Goal: Find specific page/section: Find specific page/section

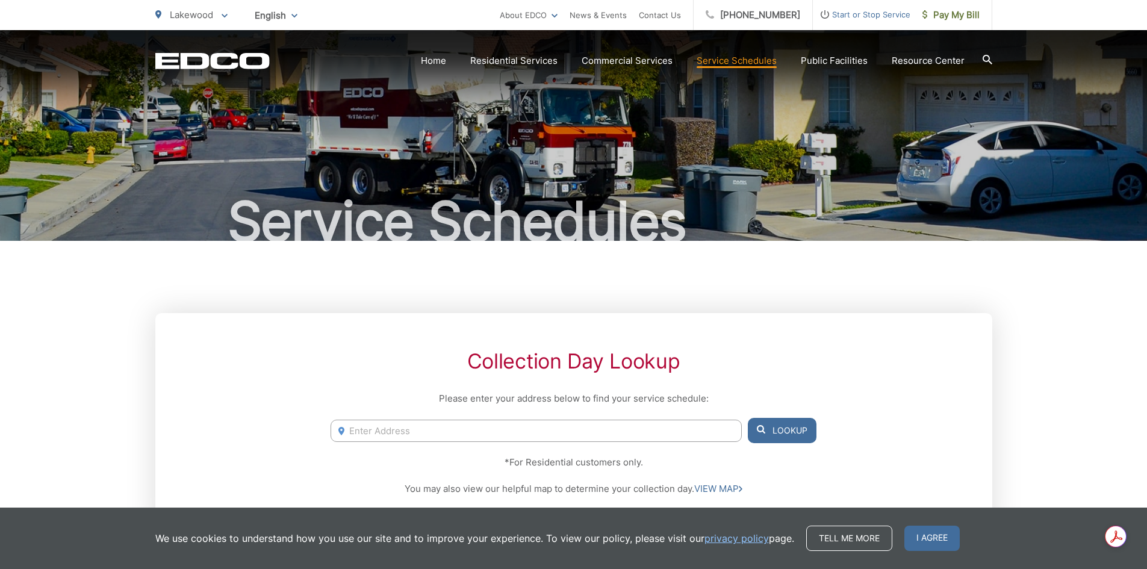
click at [361, 434] on input "Enter Address" at bounding box center [536, 431] width 411 height 22
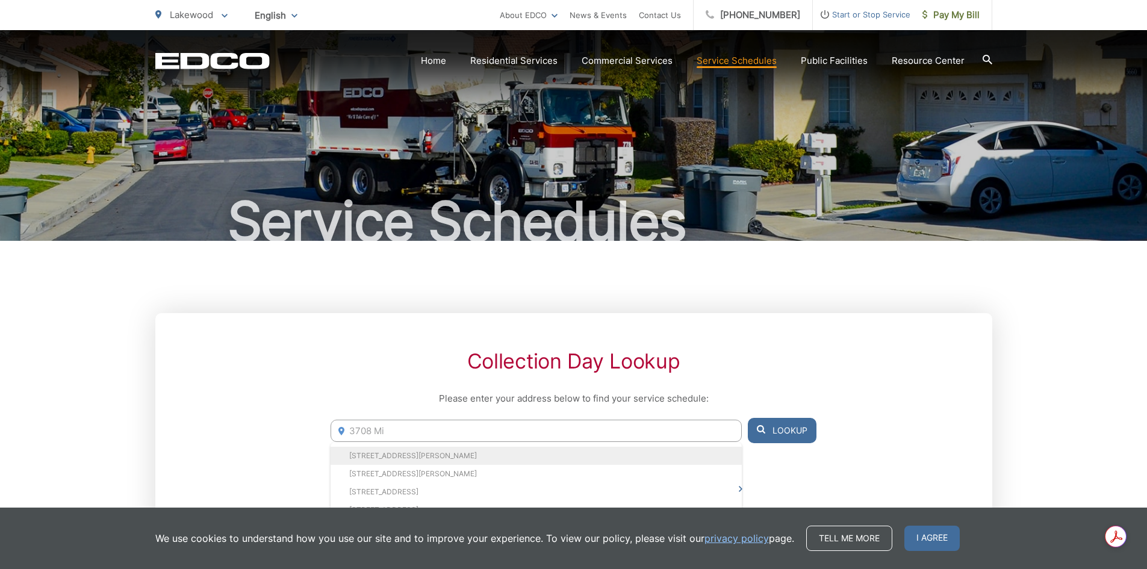
click at [361, 452] on li "[STREET_ADDRESS][PERSON_NAME]" at bounding box center [536, 456] width 411 height 18
type input "[STREET_ADDRESS][PERSON_NAME]"
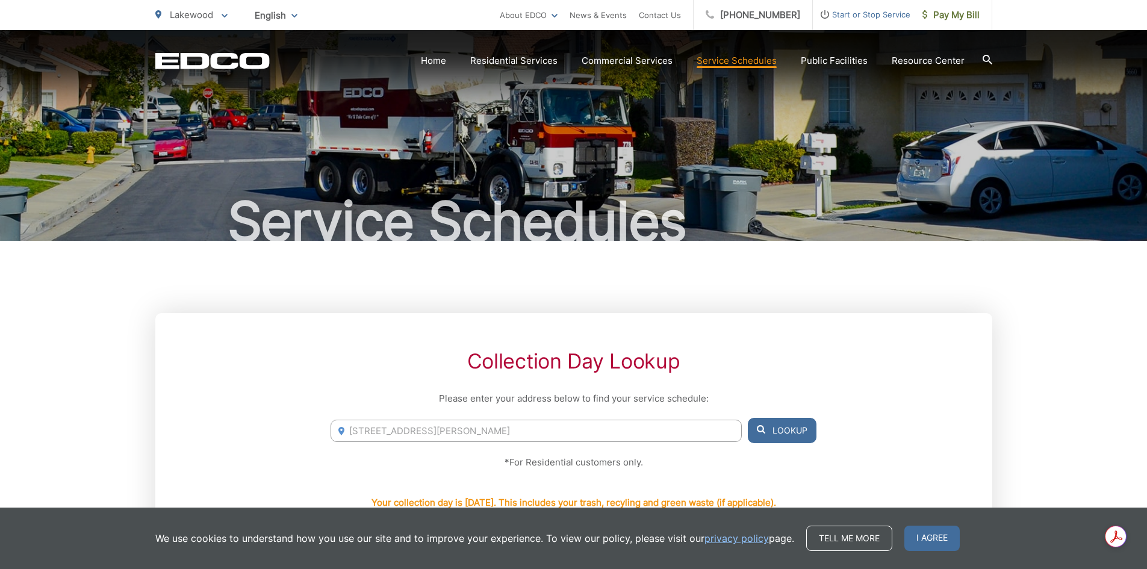
click at [780, 433] on button "Lookup" at bounding box center [782, 430] width 69 height 25
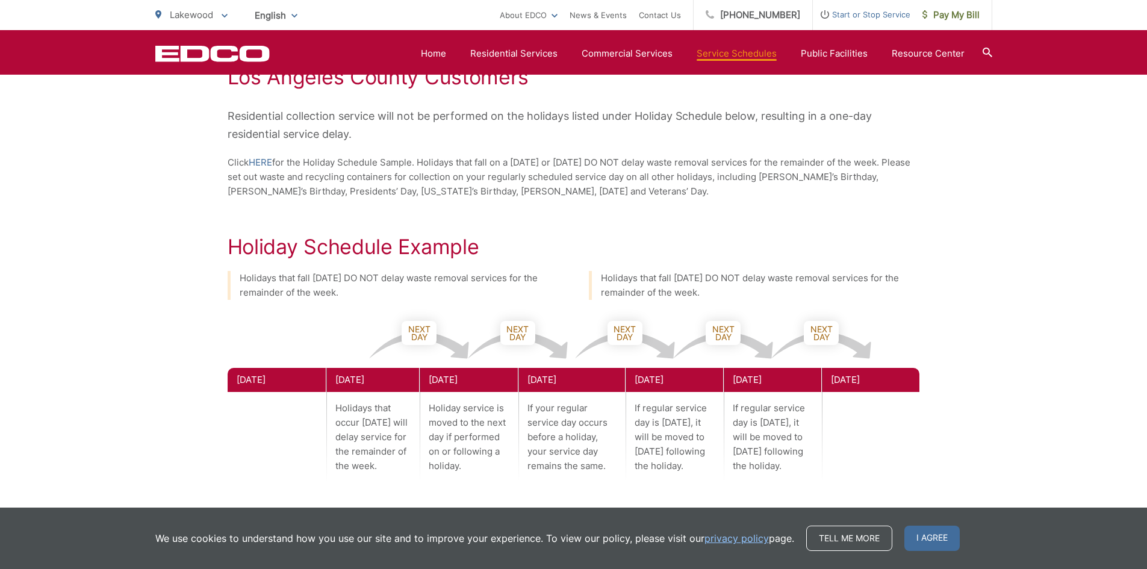
scroll to position [245, 0]
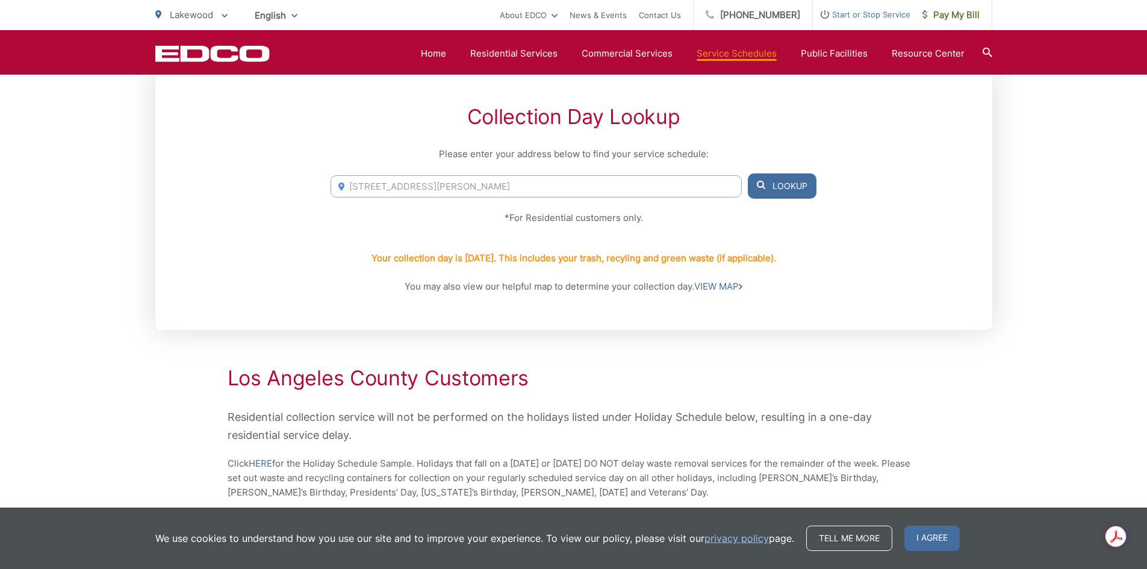
click at [1091, 142] on div "Service Schedules Collection Day Lookup Please enter your address below to find…" at bounding box center [573, 502] width 1147 height 1432
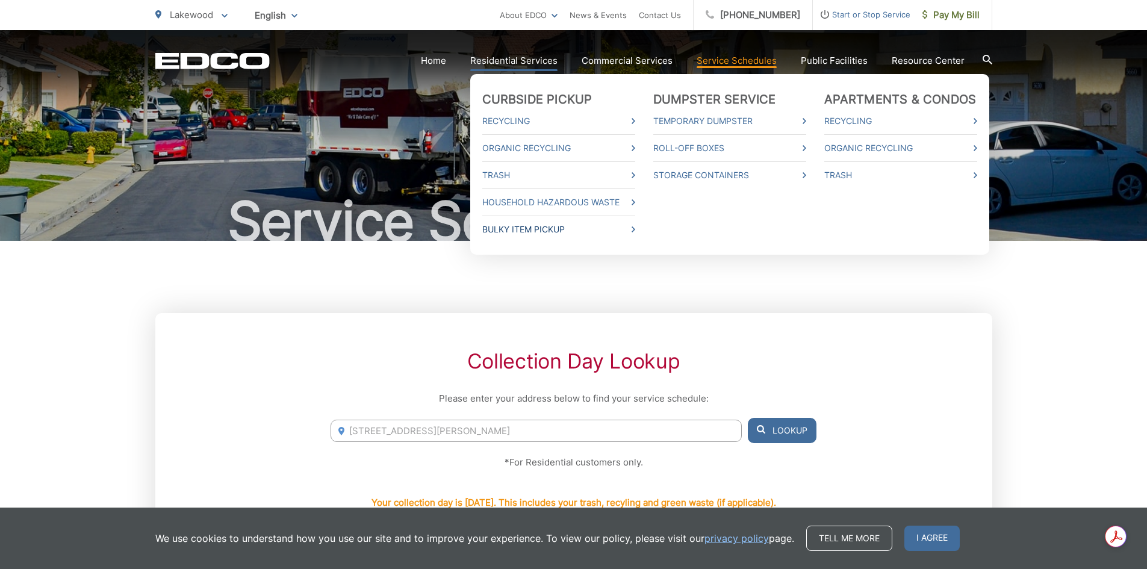
click at [545, 229] on link "Bulky Item Pickup" at bounding box center [558, 229] width 153 height 14
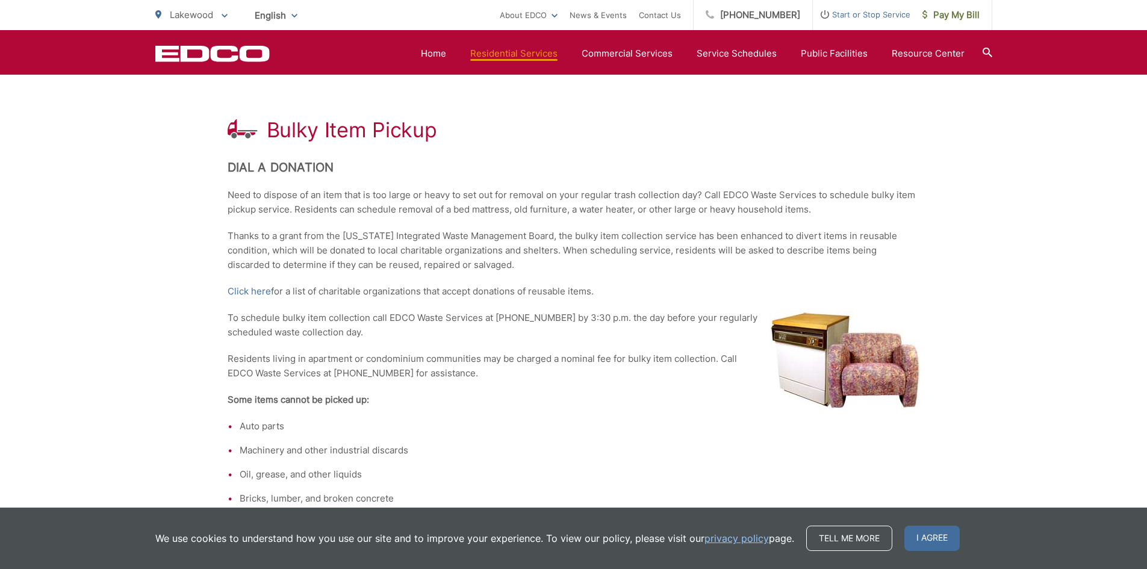
scroll to position [255, 0]
